Goal: Task Accomplishment & Management: Use online tool/utility

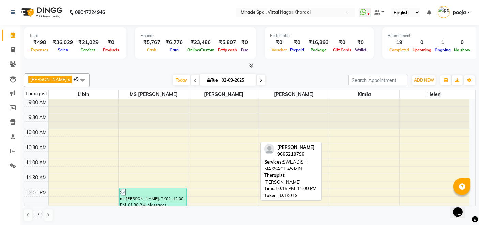
scroll to position [338, 0]
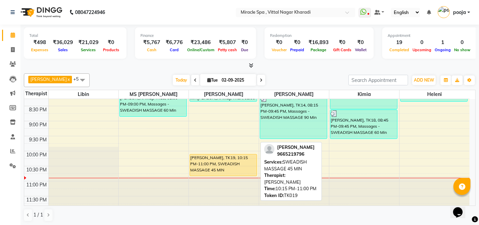
click at [219, 168] on div "[PERSON_NAME], TK19, 10:15 PM-11:00 PM, SWEADISH MASSAGE 45 MIN" at bounding box center [223, 164] width 67 height 21
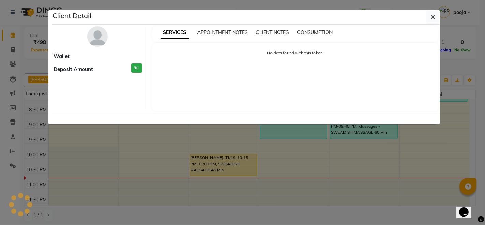
select select "1"
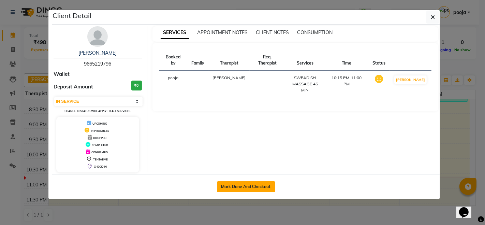
click at [258, 188] on button "Mark Done And Checkout" at bounding box center [246, 186] width 58 height 11
select select "3854"
select select "service"
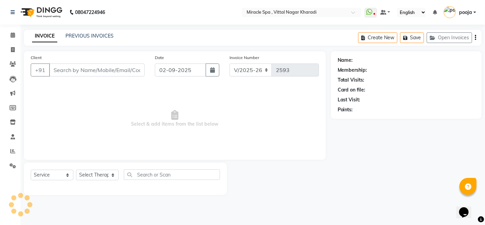
type input "9665219796"
select select "66233"
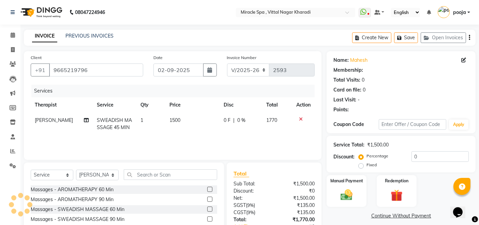
select select "1: Object"
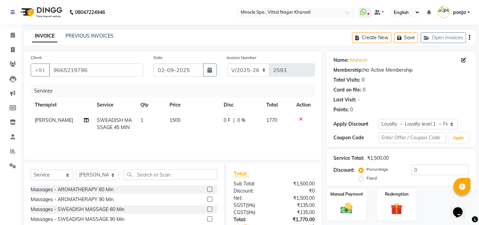
click at [469, 38] on icon "button" at bounding box center [469, 38] width 1 height 0
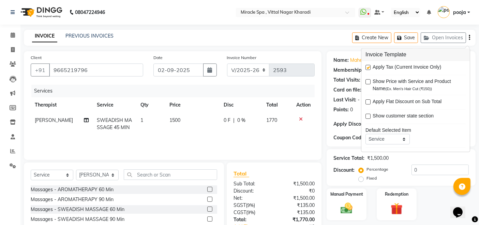
click at [370, 68] on label at bounding box center [368, 67] width 5 height 5
click at [370, 68] on input "checkbox" at bounding box center [368, 68] width 4 height 4
checkbox input "false"
click at [324, 99] on div "Client +91 9665219796 Date 02-09-2025 Invoice Number V/2025 V/2025-26 2593 Serv…" at bounding box center [173, 157] width 308 height 212
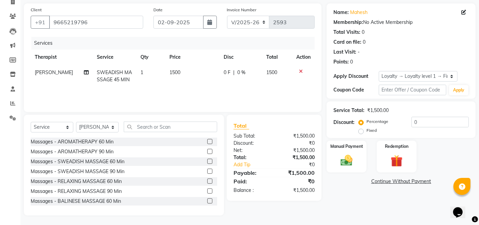
scroll to position [48, 0]
click at [180, 74] on td "1500" at bounding box center [192, 75] width 54 height 23
select select "66233"
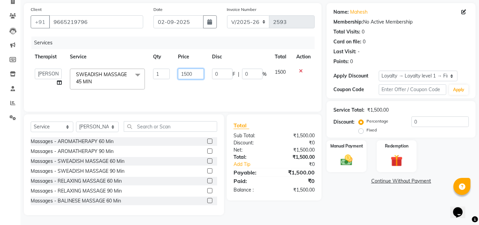
click at [196, 76] on input "1500" at bounding box center [191, 74] width 26 height 11
type input "1"
type input "2000"
click at [348, 192] on div "Name: Mahesh Membership: No Active Membership Total Visits: 0 Card on file: 0 L…" at bounding box center [404, 109] width 154 height 212
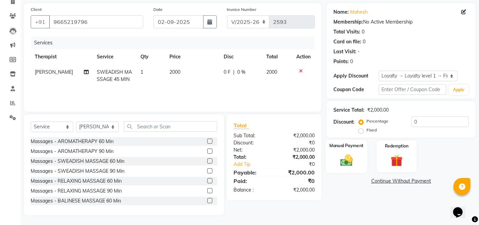
click at [349, 164] on img at bounding box center [347, 160] width 20 height 14
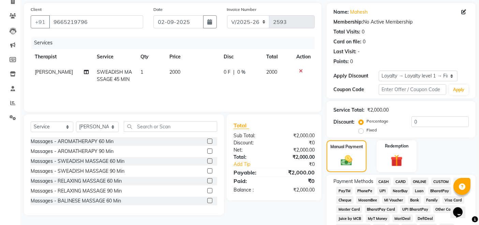
click at [385, 190] on span "UPI" at bounding box center [383, 191] width 11 height 8
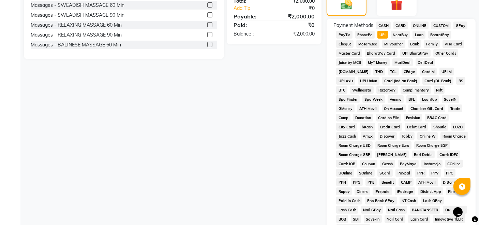
scroll to position [294, 0]
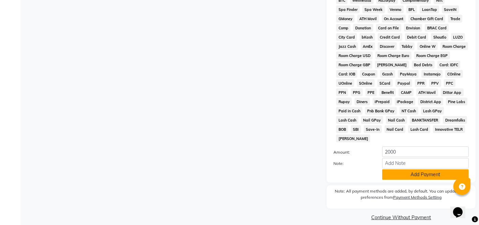
click at [414, 170] on button "Add Payment" at bounding box center [425, 174] width 87 height 11
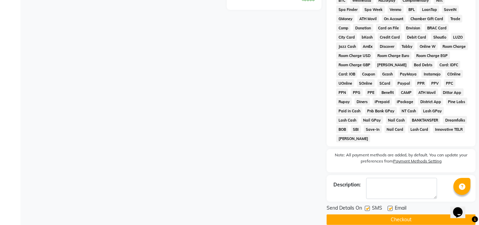
scroll to position [296, 0]
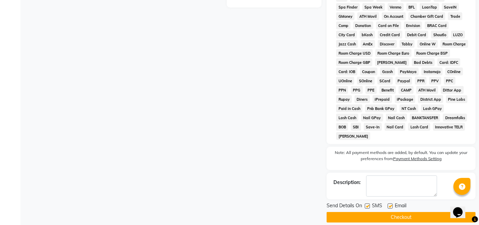
click at [411, 212] on button "Checkout" at bounding box center [401, 217] width 149 height 11
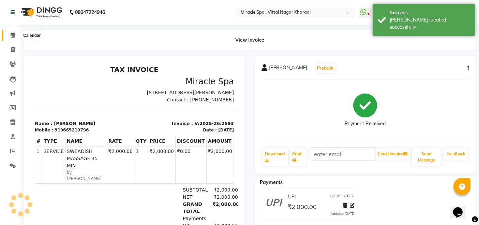
click at [12, 38] on icon at bounding box center [13, 34] width 4 height 5
